Goal: Information Seeking & Learning: Learn about a topic

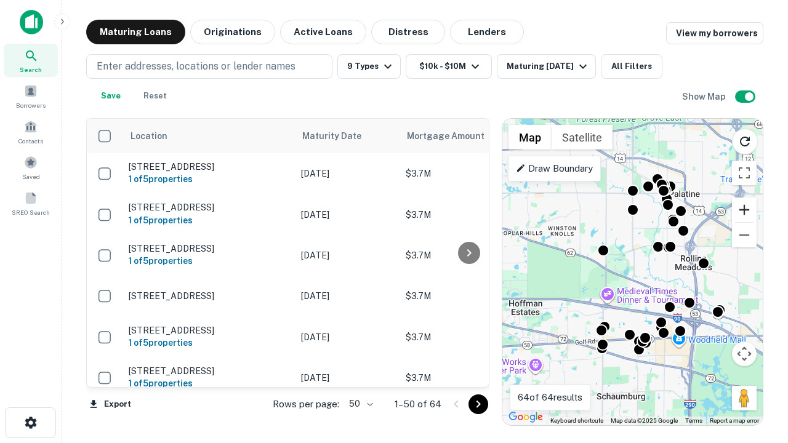
click at [744, 210] on button "Zoom in" at bounding box center [744, 210] width 25 height 25
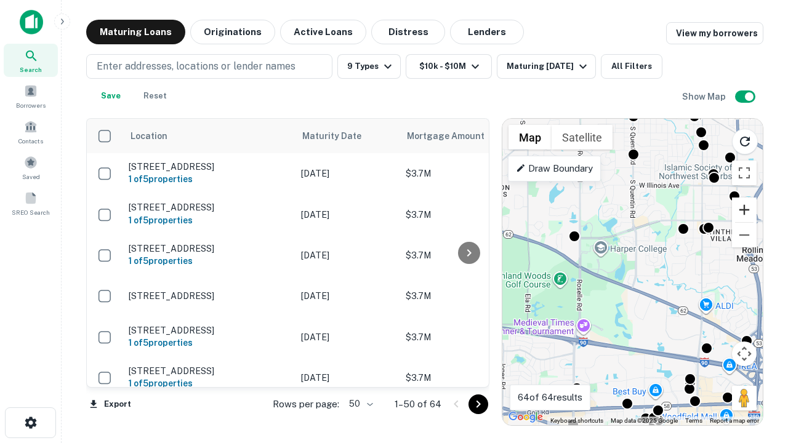
click at [744, 210] on button "Zoom in" at bounding box center [744, 210] width 25 height 25
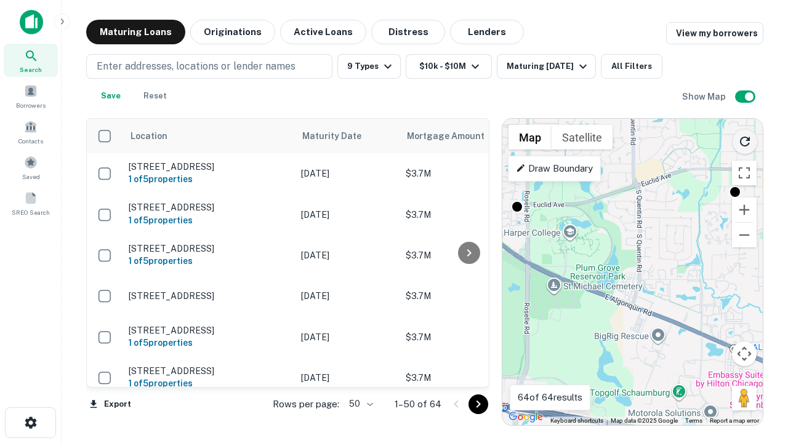
click at [745, 139] on icon "Reload search area" at bounding box center [744, 141] width 15 height 15
